Goal: Task Accomplishment & Management: Use online tool/utility

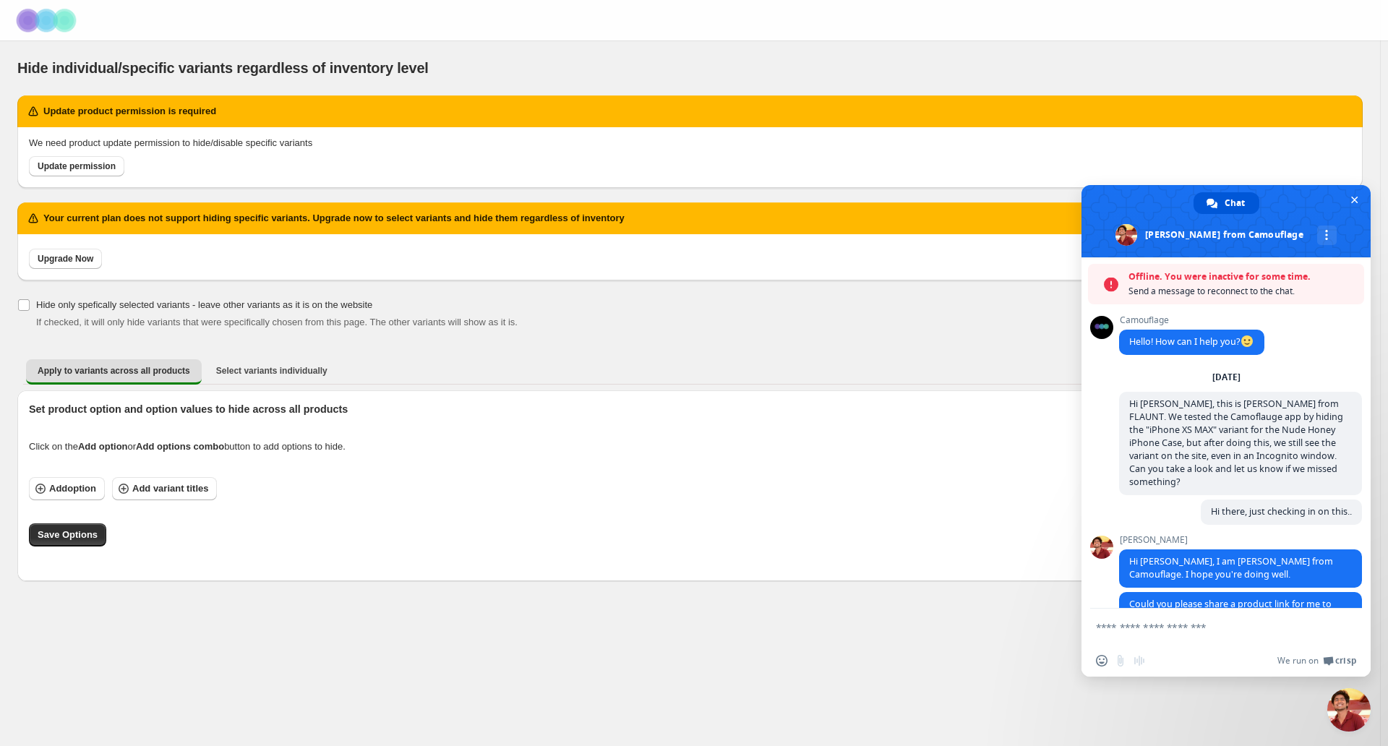
scroll to position [6894, 0]
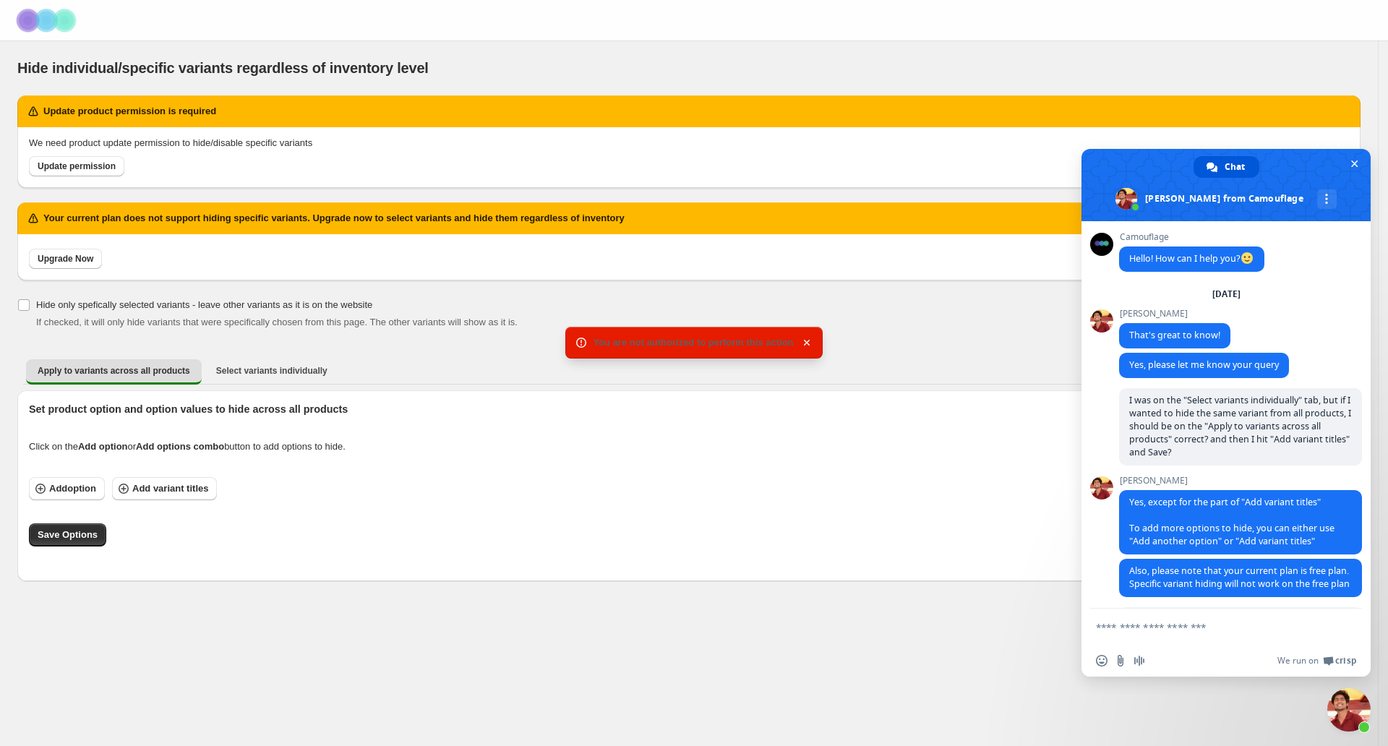
scroll to position [6115, 0]
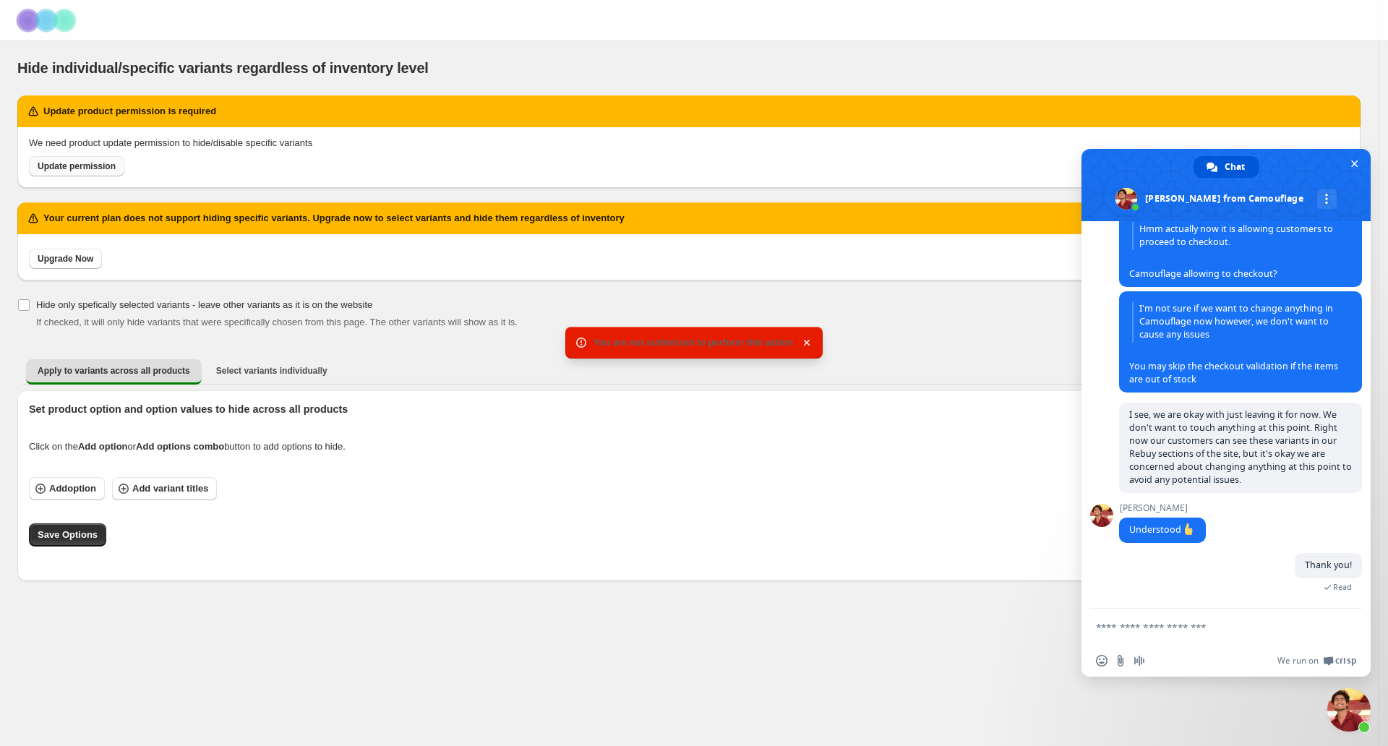
click at [69, 166] on span "Update permission" at bounding box center [77, 166] width 78 height 12
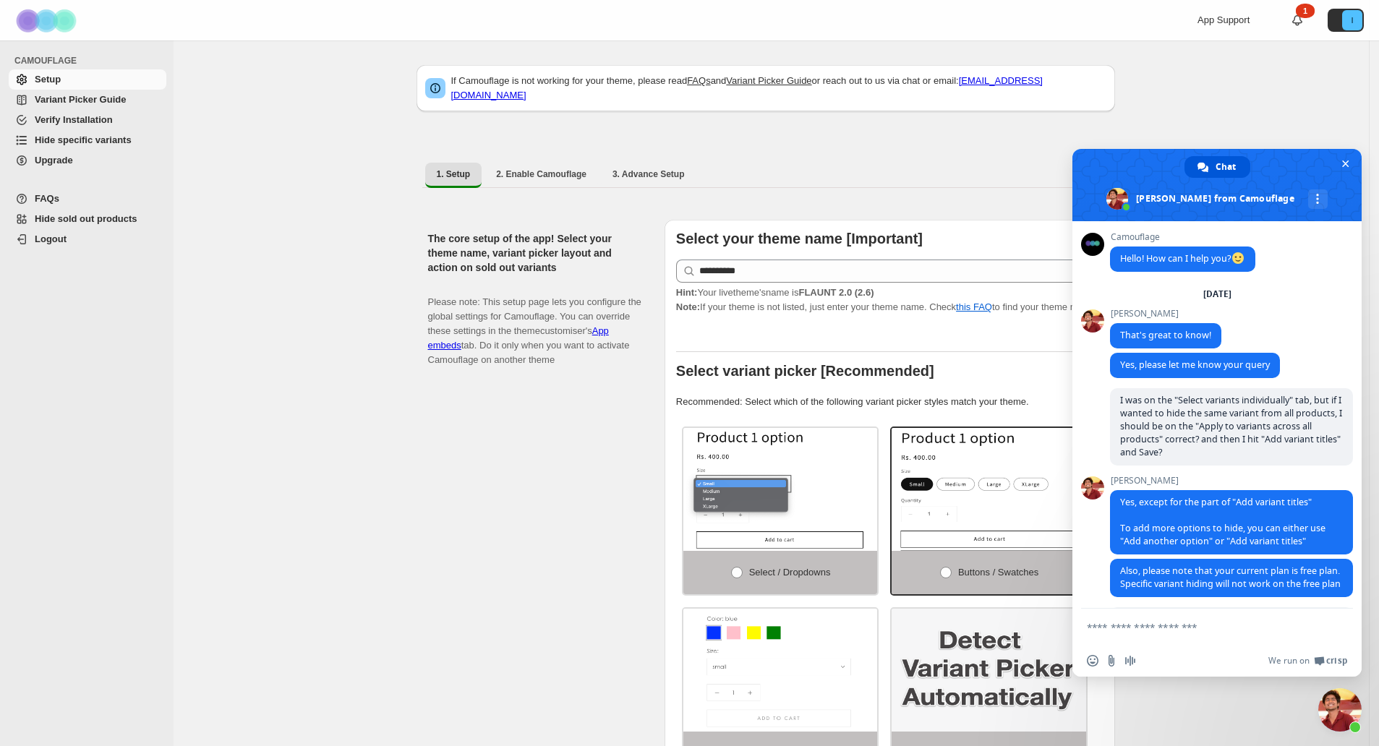
scroll to position [6115, 0]
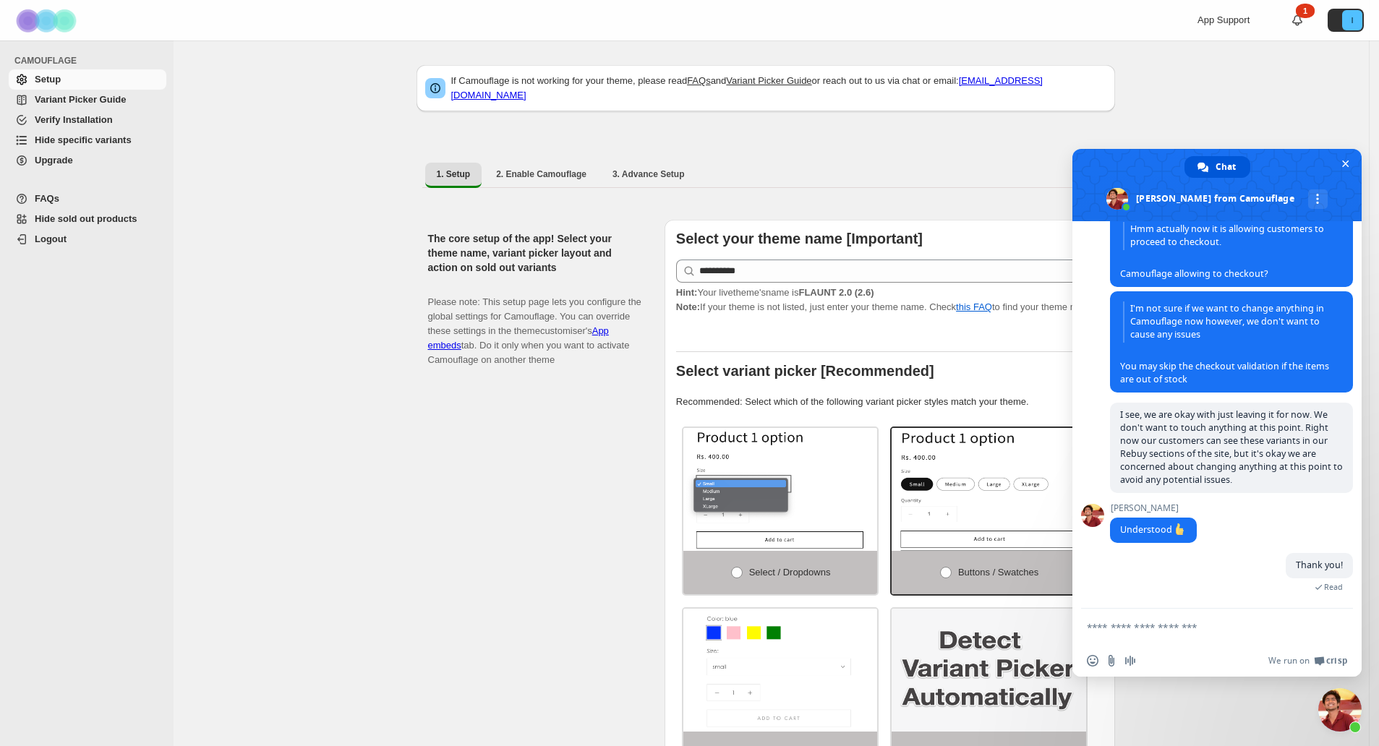
click at [112, 142] on span "Hide specific variants" at bounding box center [83, 139] width 97 height 11
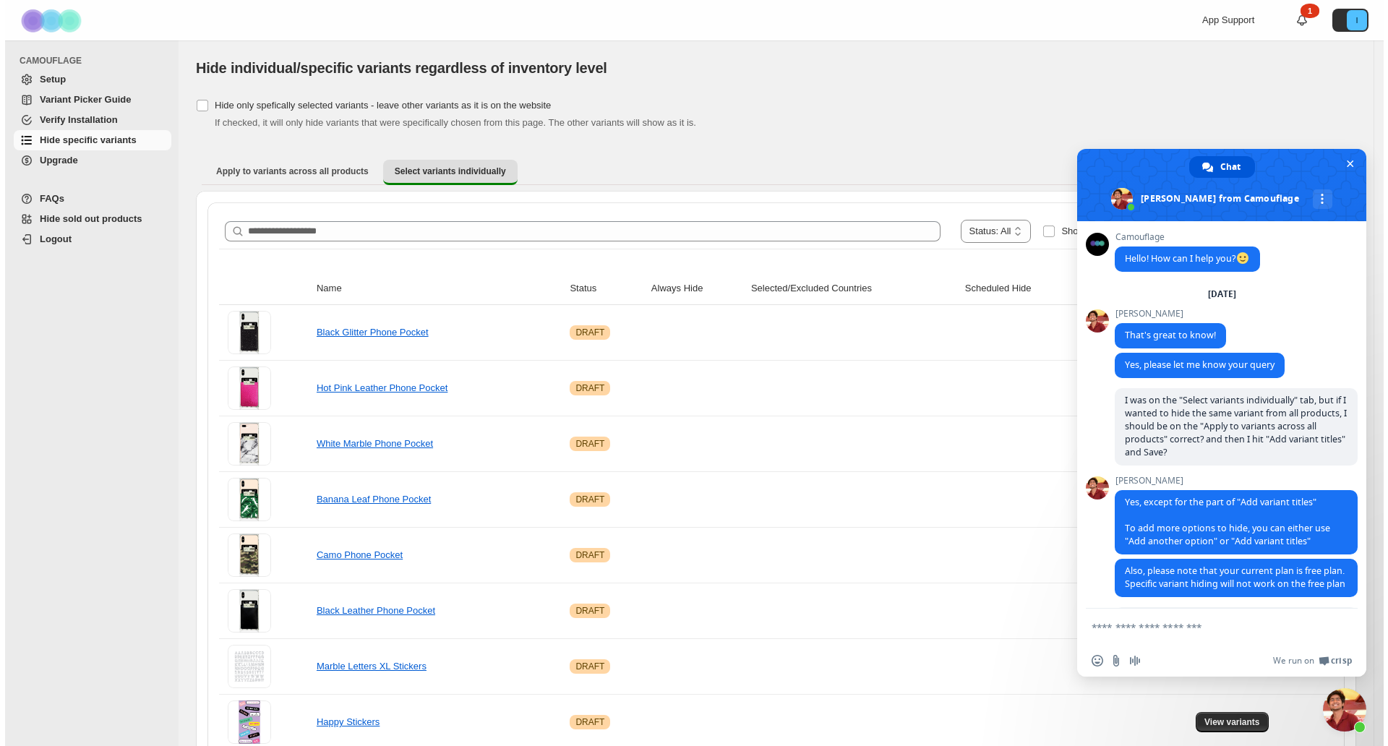
scroll to position [6115, 0]
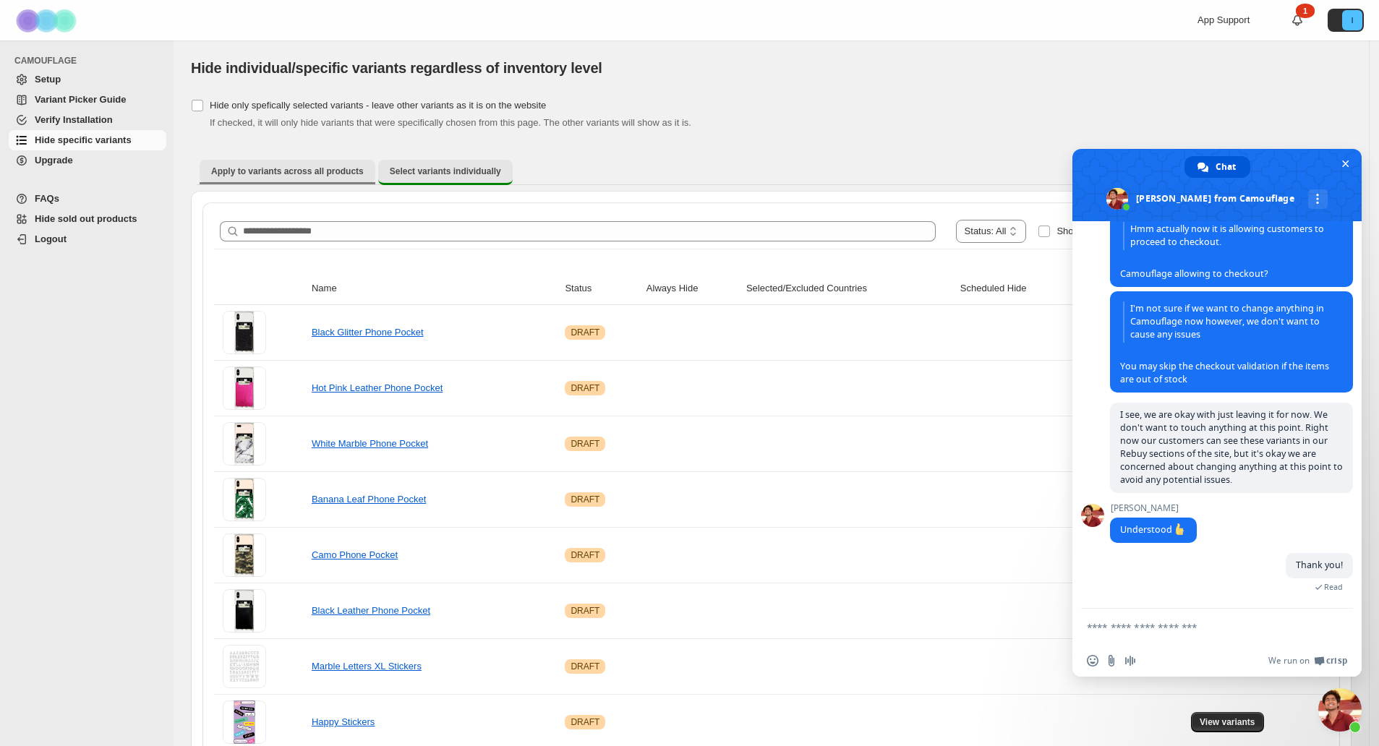
click at [296, 161] on button "Apply to variants across all products" at bounding box center [288, 171] width 176 height 23
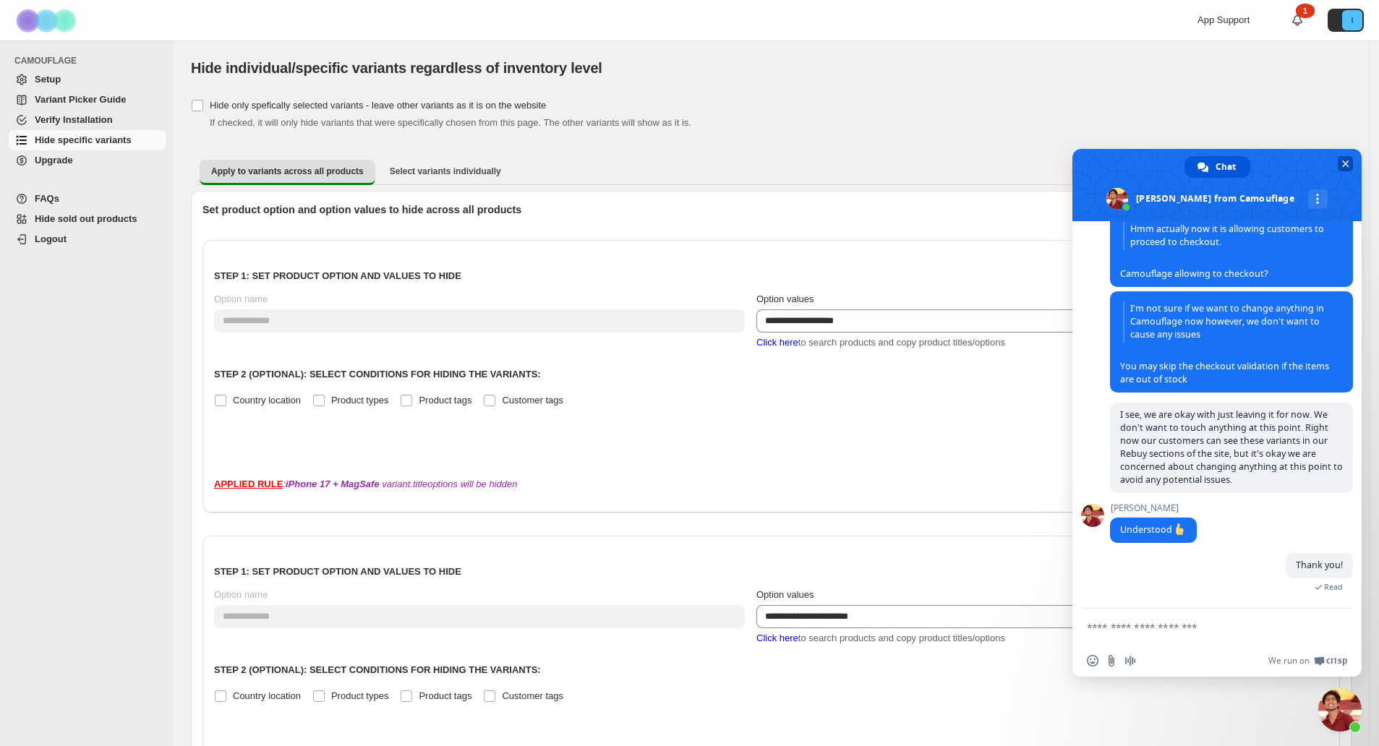
click at [1345, 160] on span "Close chat" at bounding box center [1345, 163] width 7 height 7
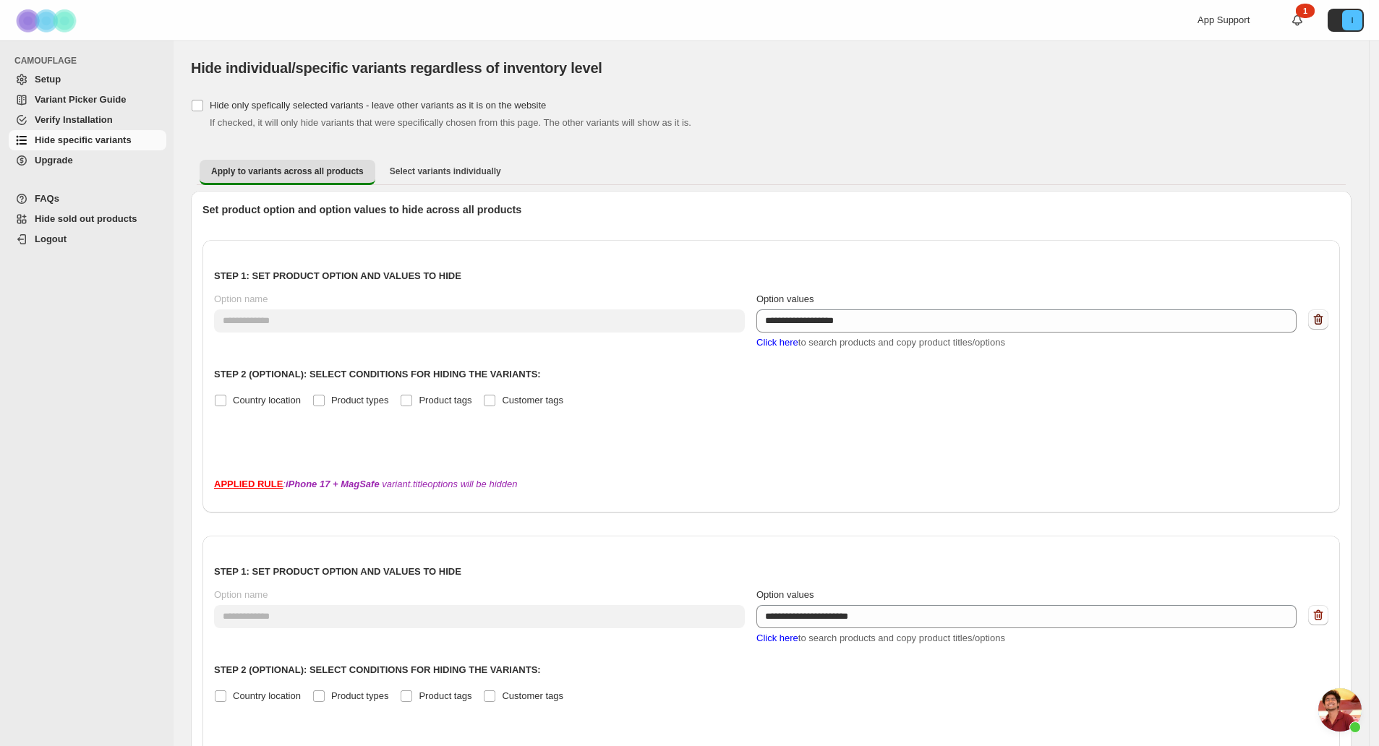
click at [1325, 321] on icon "button" at bounding box center [1318, 319] width 14 height 14
type textarea "**********"
click at [1323, 316] on icon "button" at bounding box center [1318, 319] width 9 height 11
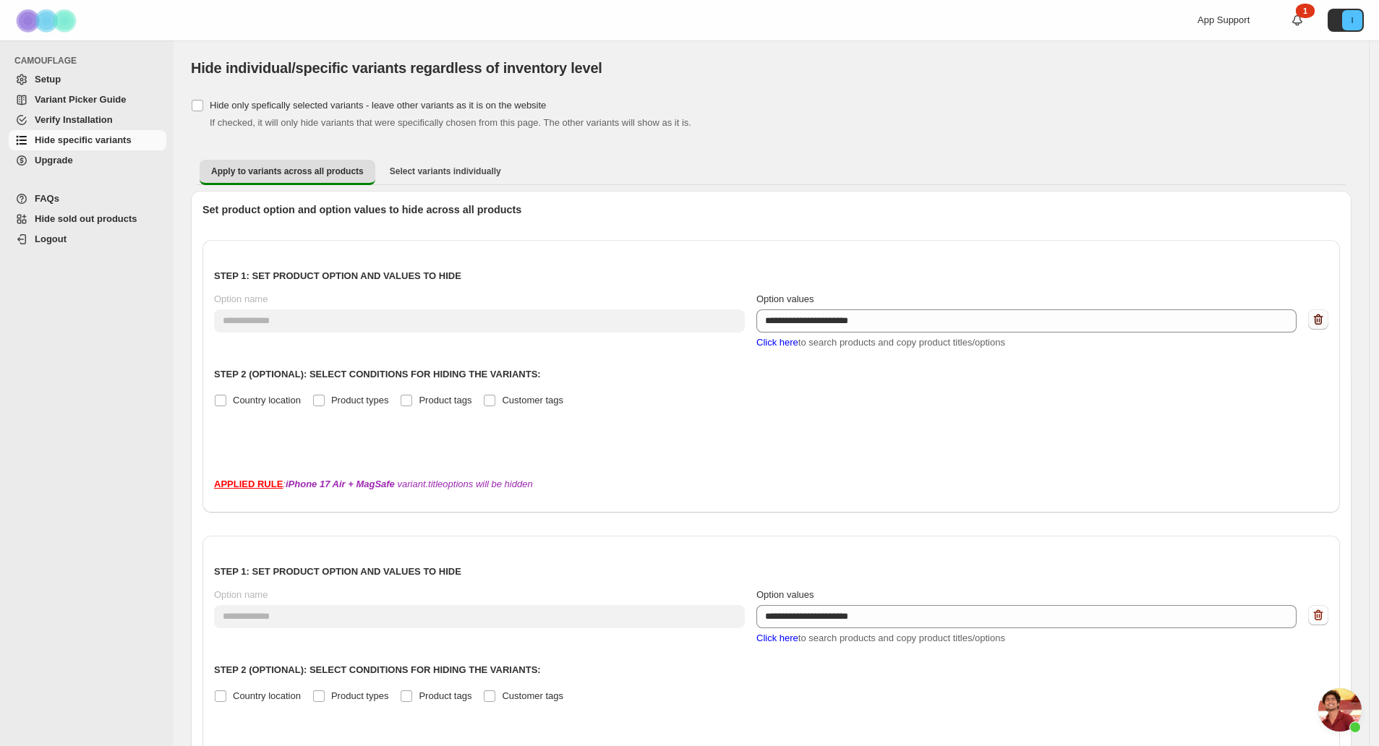
type textarea "**********"
click at [1323, 316] on icon "button" at bounding box center [1318, 319] width 9 height 11
type textarea "**********"
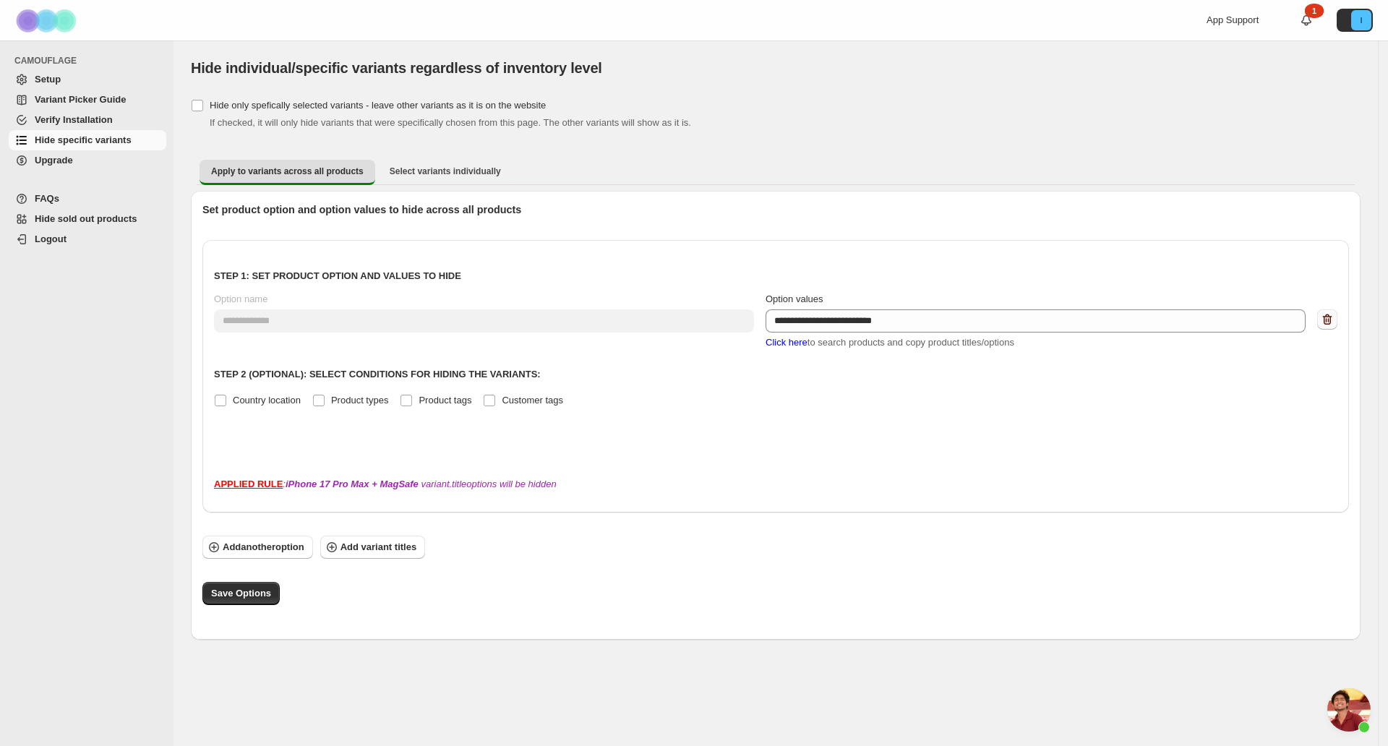
click at [1325, 318] on icon "button" at bounding box center [1327, 319] width 14 height 14
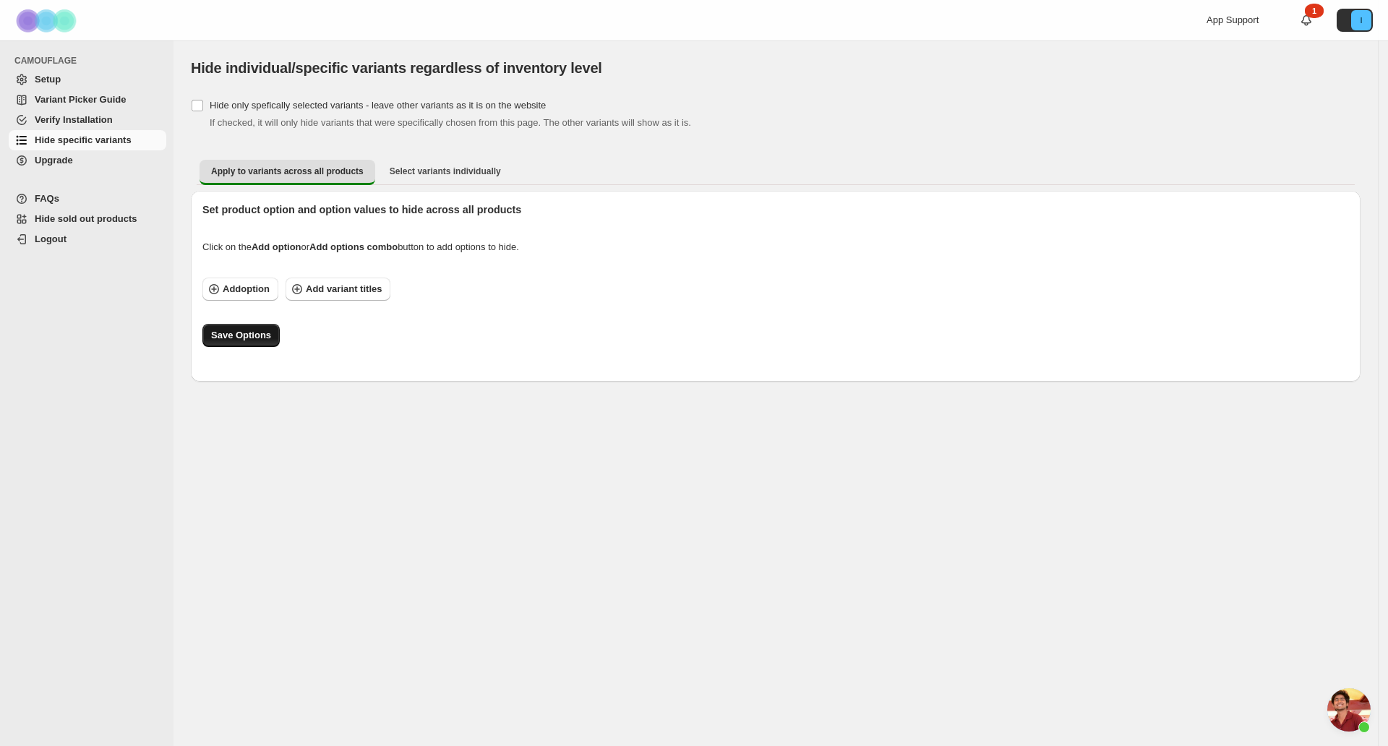
click at [228, 336] on span "Save Options" at bounding box center [241, 335] width 60 height 14
